Goal: Task Accomplishment & Management: Use online tool/utility

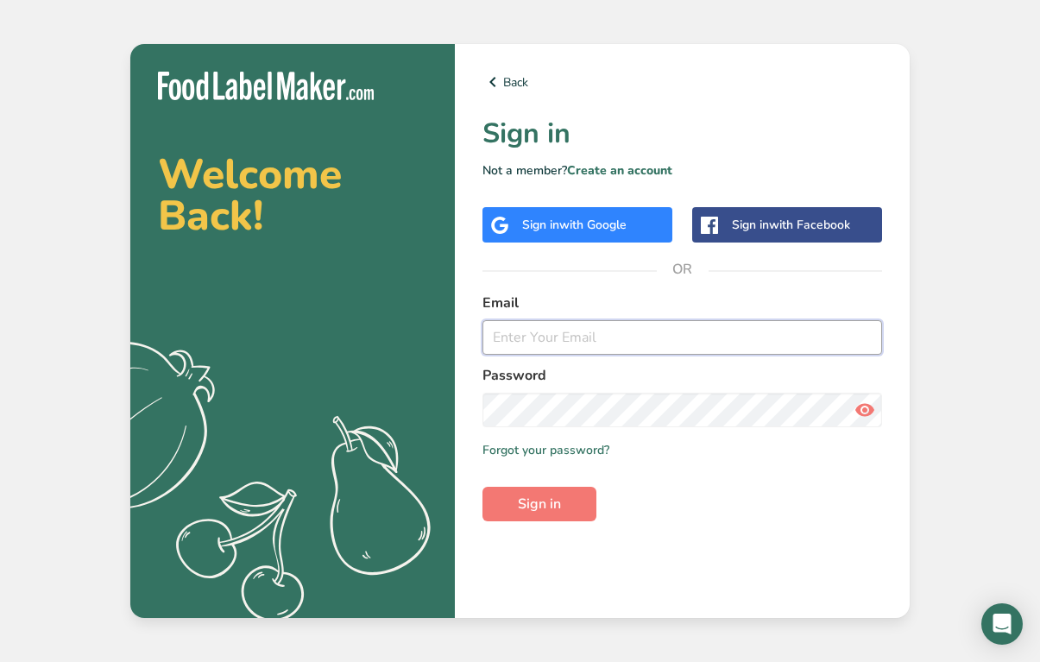
click at [619, 343] on input "email" at bounding box center [681, 337] width 399 height 35
click at [589, 211] on div "Sign in with Google" at bounding box center [577, 224] width 190 height 35
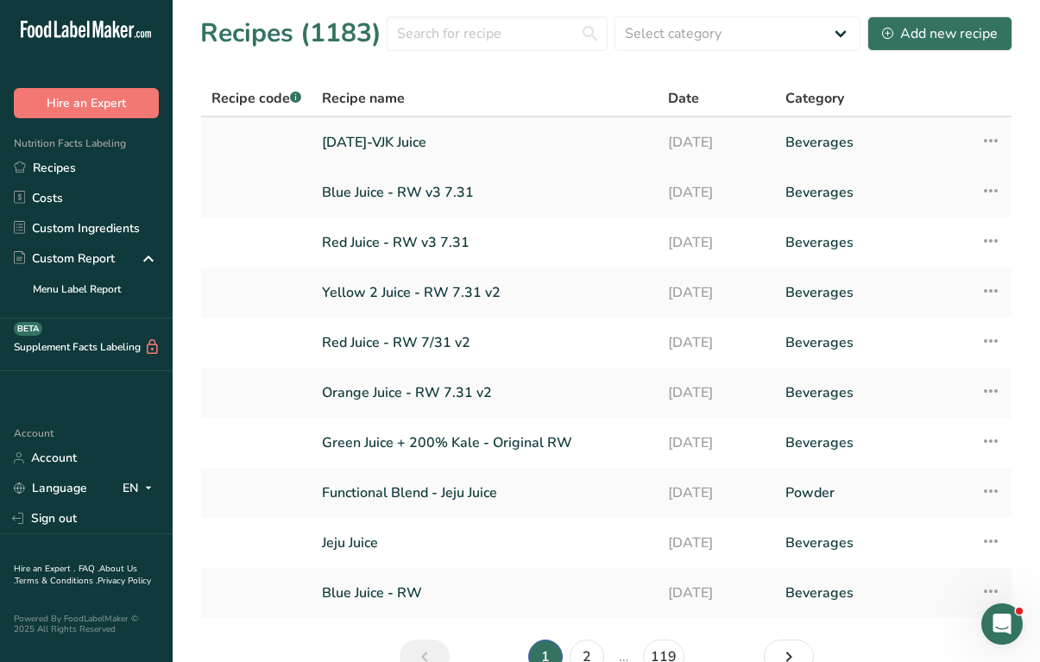
click at [420, 138] on link "8.6.25-VJK Juice" at bounding box center [484, 142] width 325 height 36
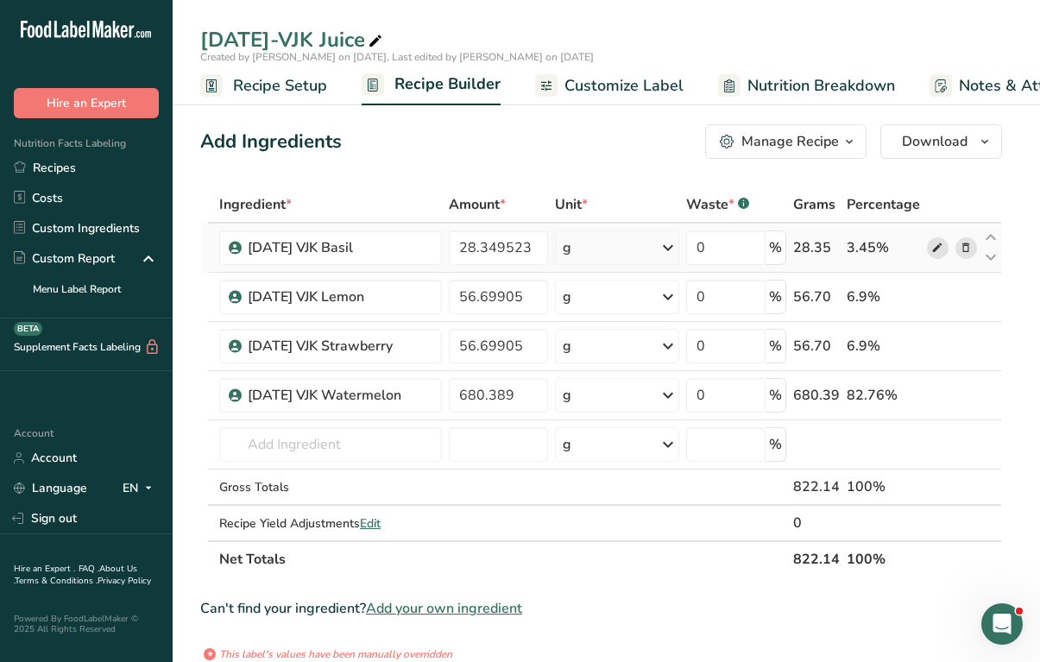
click at [936, 248] on icon at bounding box center [937, 248] width 12 height 18
click at [936, 296] on icon at bounding box center [937, 297] width 12 height 18
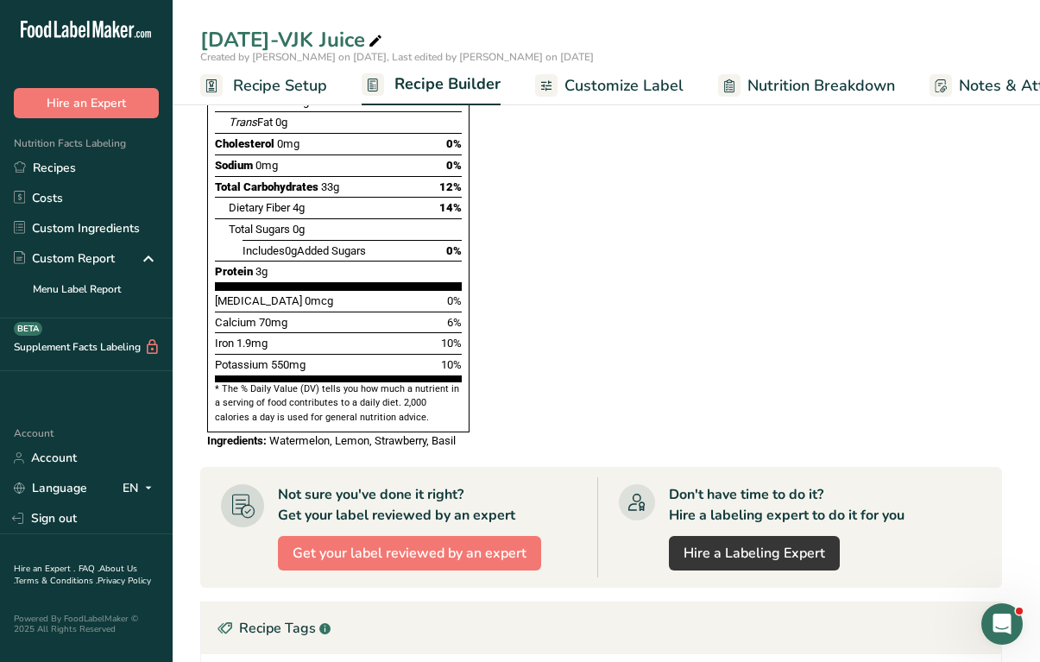
scroll to position [871, 0]
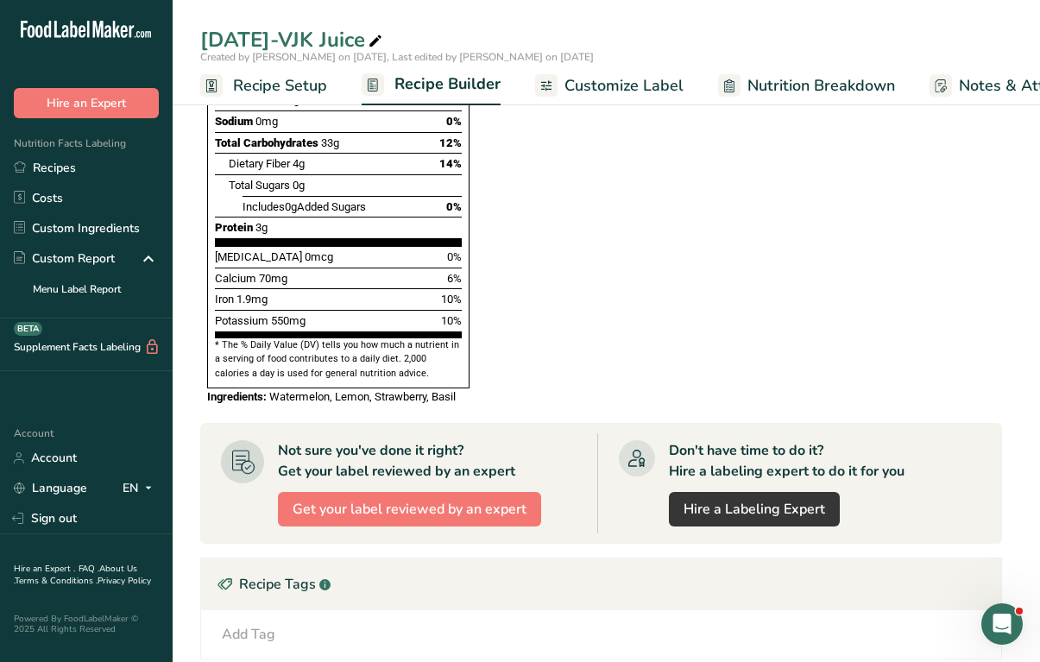
click at [1006, 619] on icon "Open Intercom Messenger" at bounding box center [1002, 624] width 28 height 28
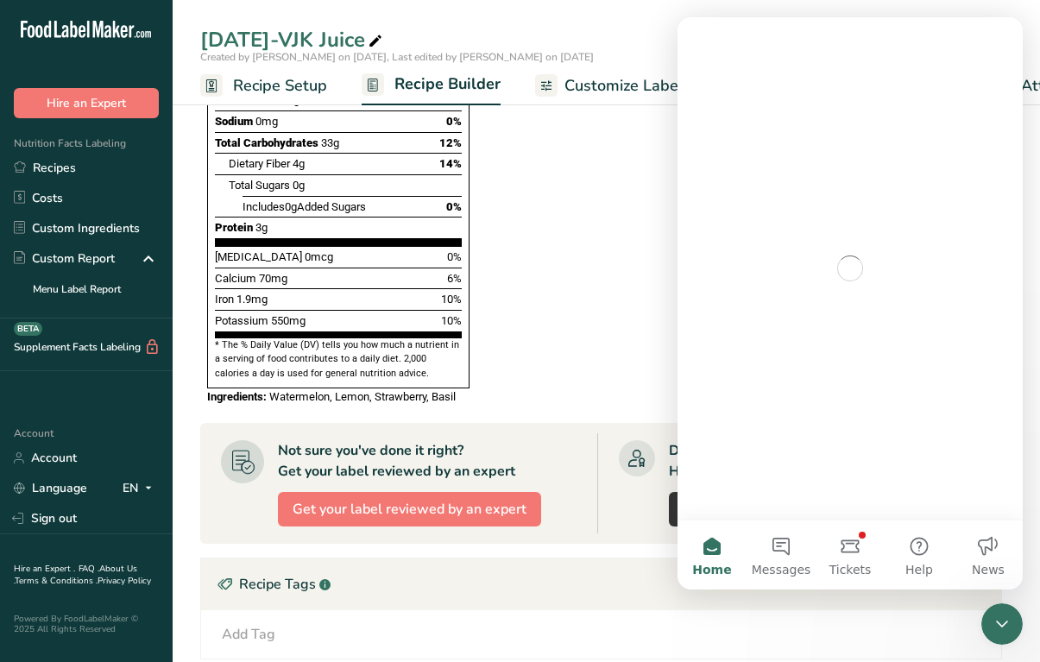
scroll to position [0, 0]
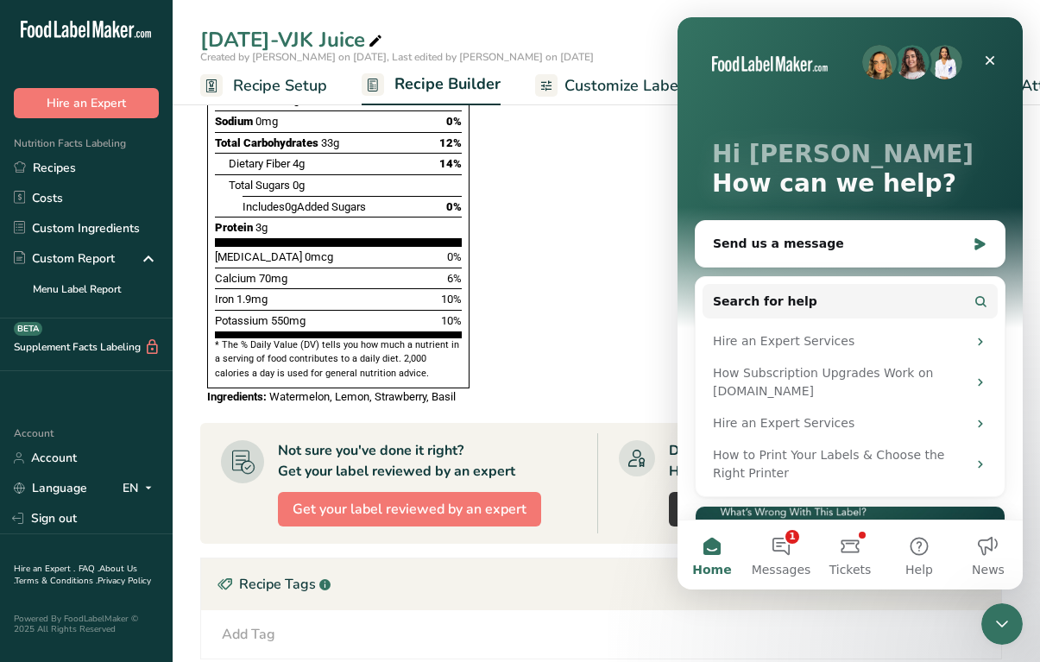
click at [996, 617] on icon "Close Intercom Messenger" at bounding box center [1001, 623] width 21 height 21
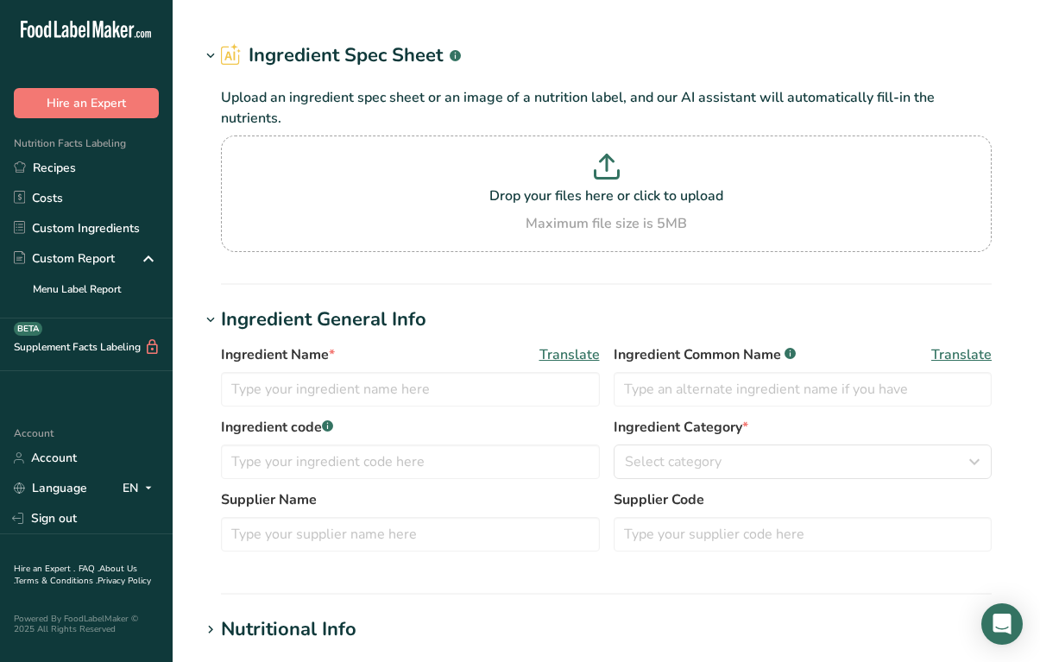
type input "[DATE] VJK Basil"
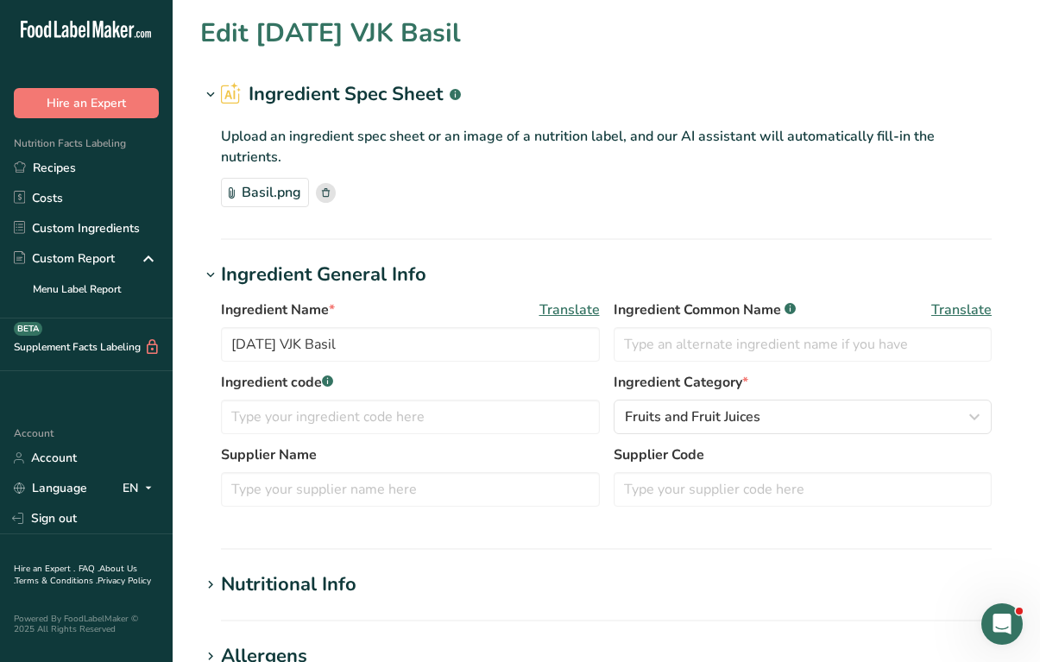
click at [287, 192] on div "Basil.png" at bounding box center [265, 192] width 88 height 29
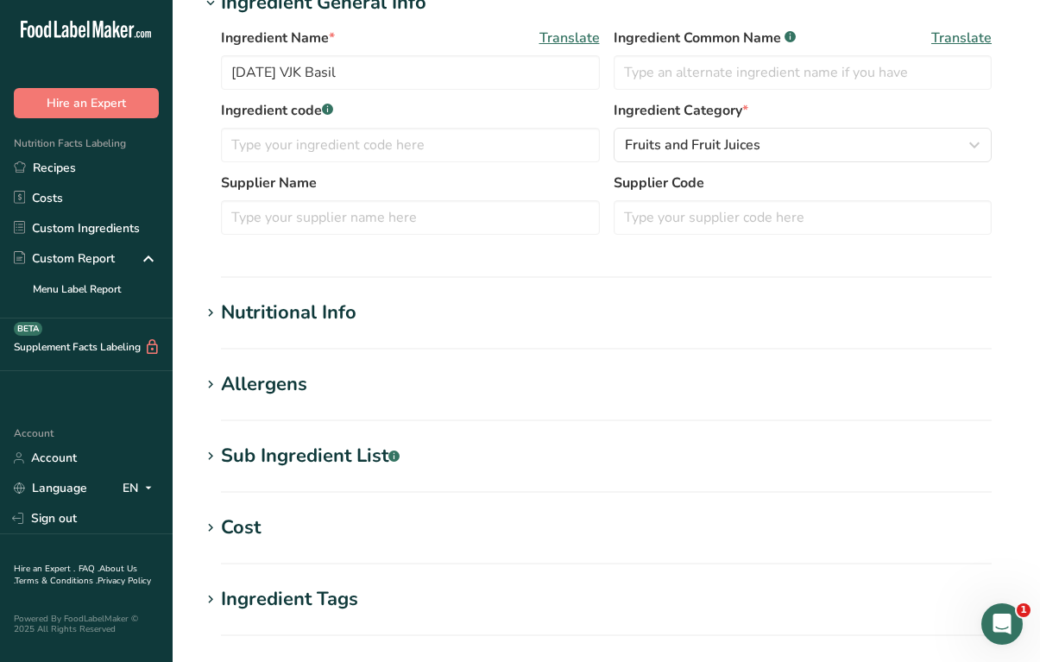
scroll to position [273, 0]
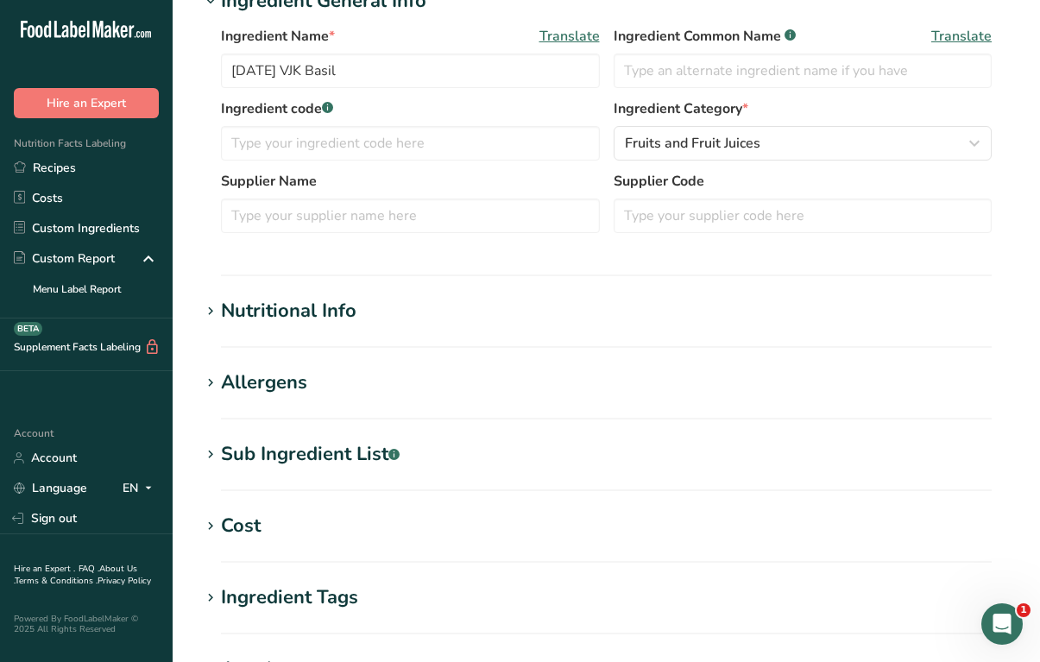
click at [361, 305] on h1 "Nutritional Info" at bounding box center [606, 311] width 812 height 28
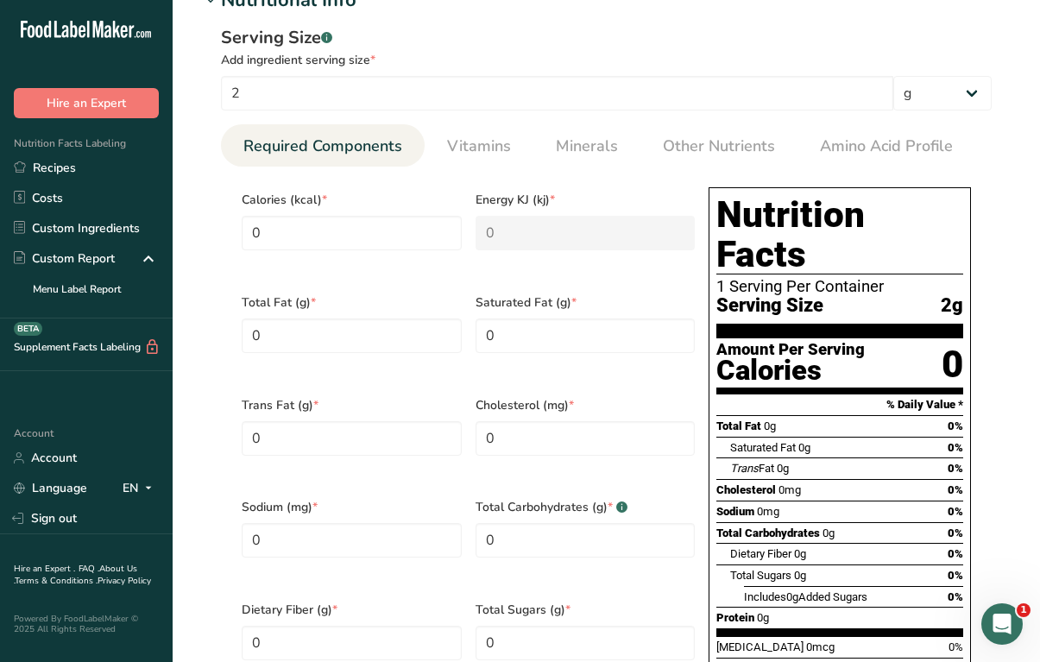
scroll to position [508, 0]
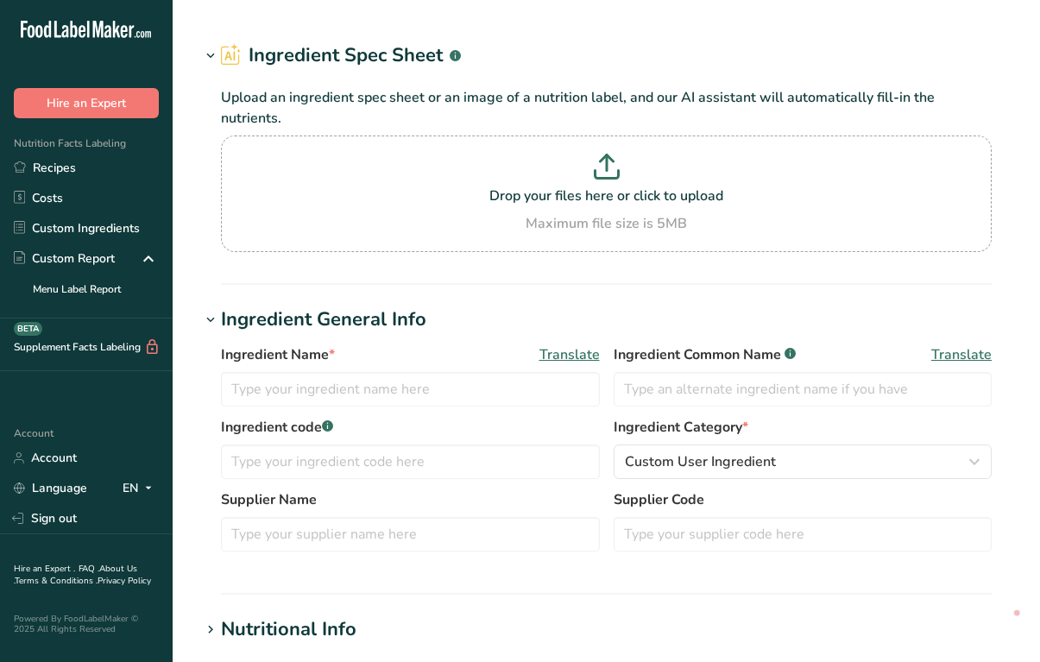
type input "8.6.25 VJK Lemon"
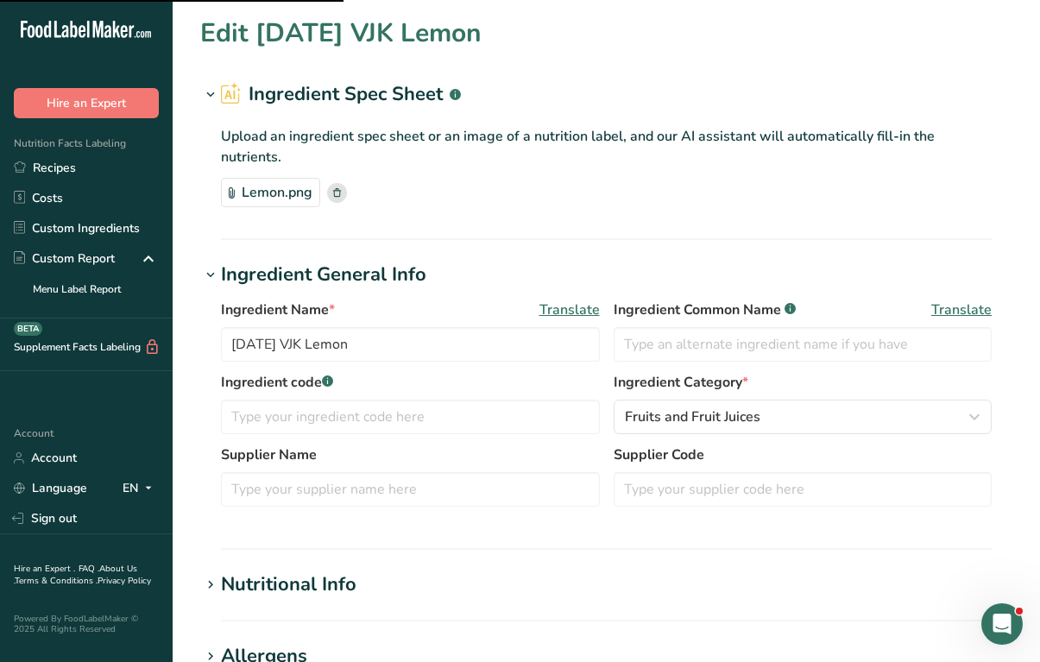
click at [280, 195] on div "Lemon.png" at bounding box center [270, 192] width 99 height 29
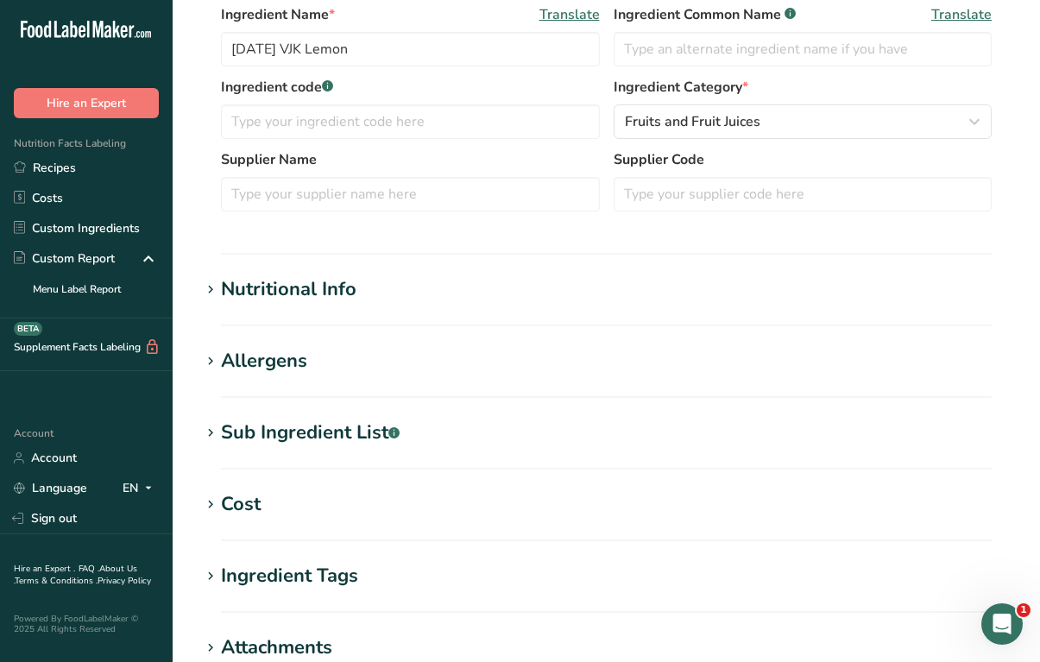
scroll to position [305, 0]
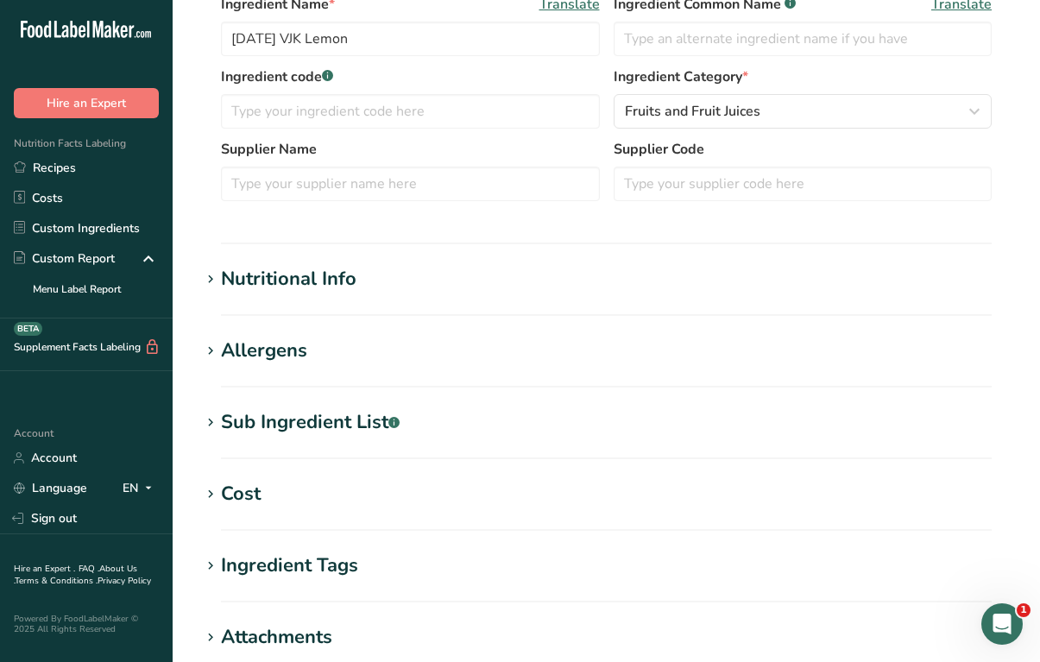
click at [280, 287] on div "Nutritional Info" at bounding box center [288, 279] width 135 height 28
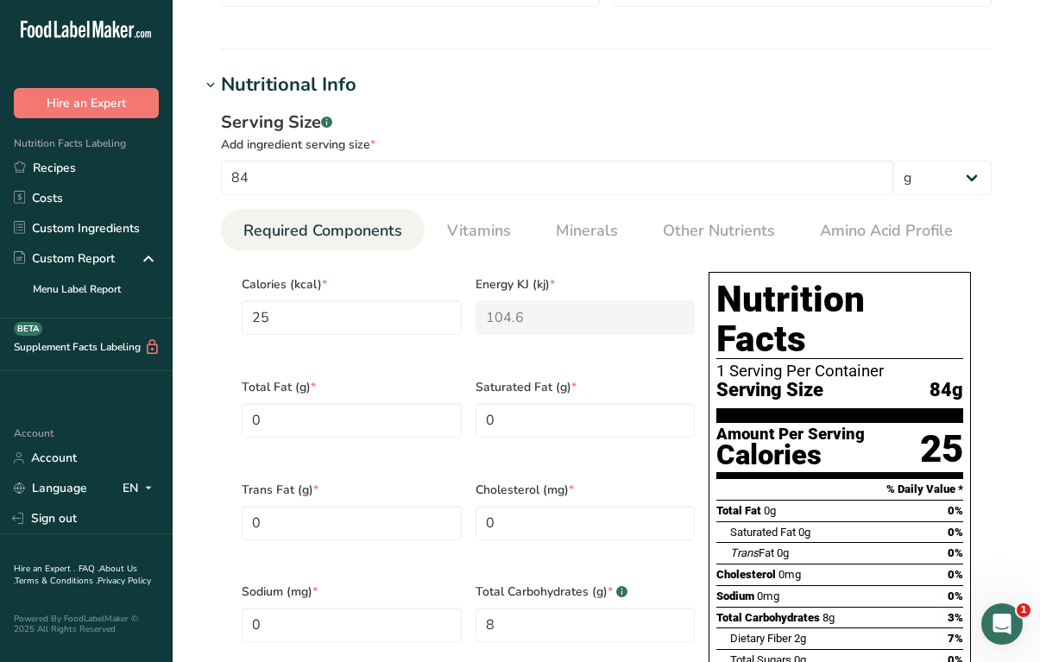
scroll to position [0, 0]
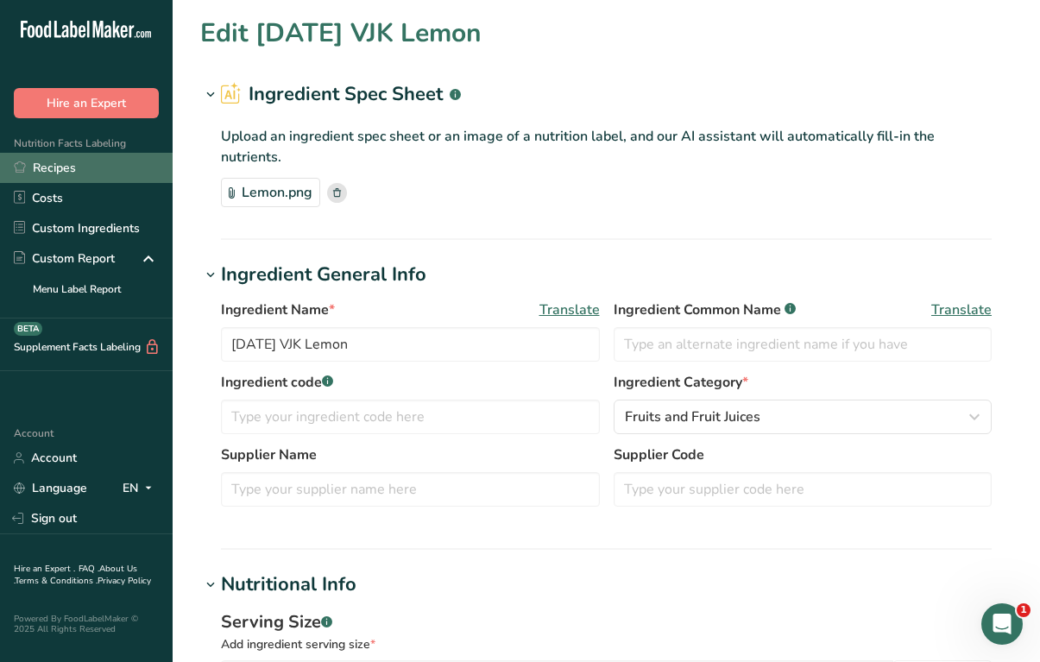
click at [60, 170] on link "Recipes" at bounding box center [86, 168] width 173 height 30
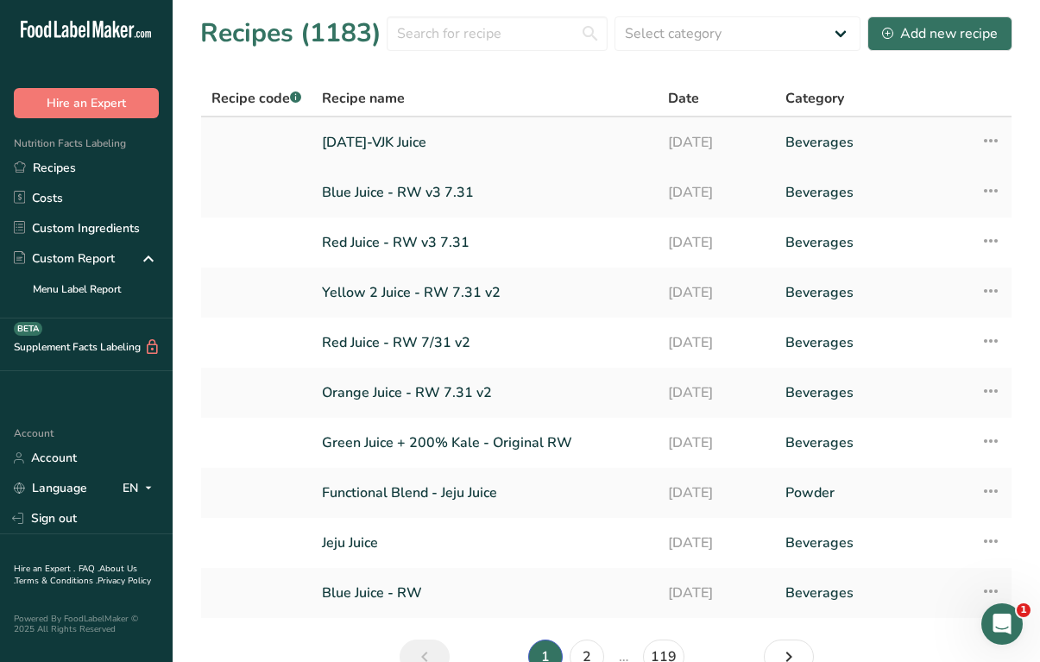
click at [373, 141] on link "8.6.25-VJK Juice" at bounding box center [484, 142] width 325 height 36
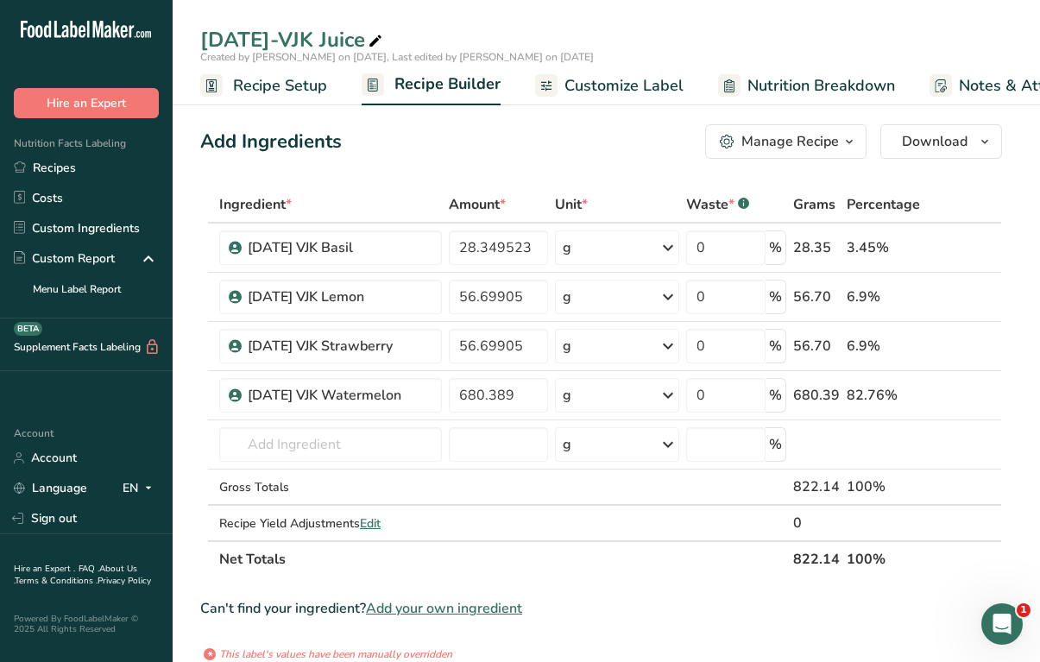
click at [849, 142] on icon "button" at bounding box center [849, 142] width 14 height 22
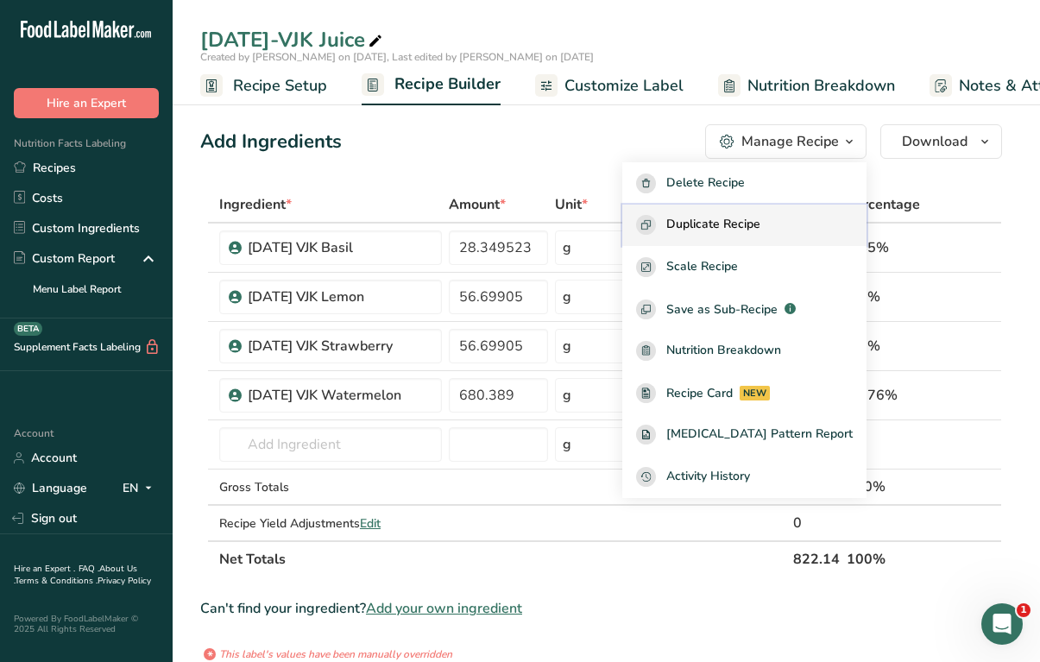
click at [749, 227] on span "Duplicate Recipe" at bounding box center [713, 225] width 94 height 20
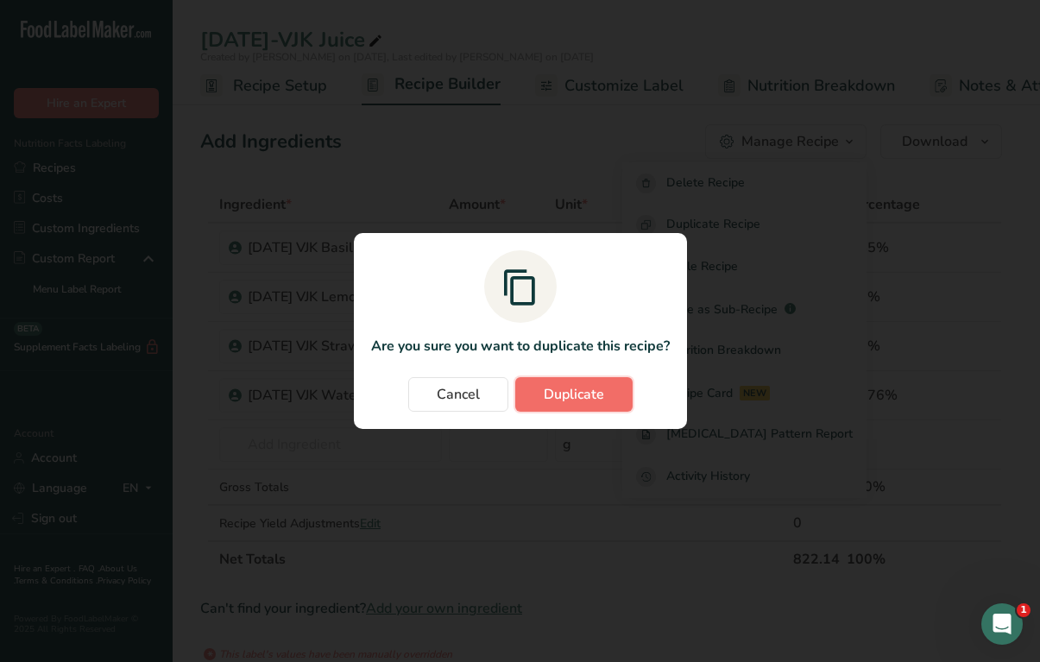
click at [590, 393] on span "Duplicate" at bounding box center [574, 394] width 60 height 21
